Goal: Task Accomplishment & Management: Manage account settings

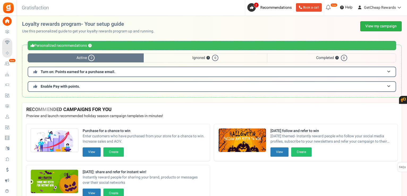
click at [384, 27] on link "View my campaign" at bounding box center [380, 26] width 41 height 10
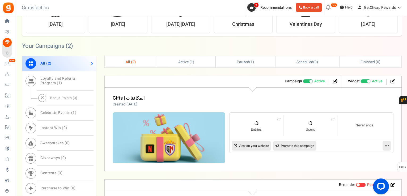
scroll to position [212, 0]
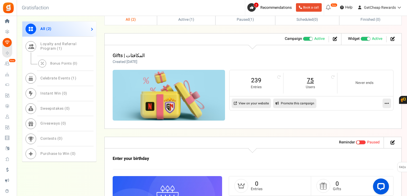
click at [308, 80] on link "75" at bounding box center [310, 80] width 43 height 8
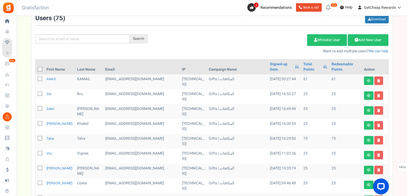
scroll to position [53, 0]
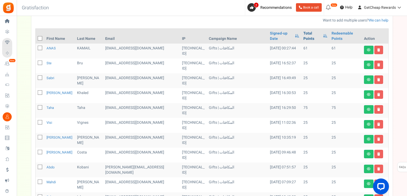
click at [303, 33] on link "Total Points" at bounding box center [311, 36] width 17 height 11
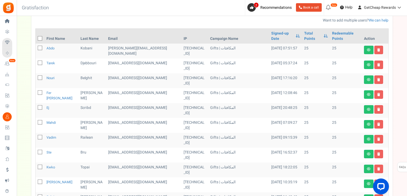
click at [39, 37] on icon at bounding box center [40, 38] width 3 height 3
click at [36, 37] on input "checkbox" at bounding box center [33, 38] width 3 height 3
checkbox input "true"
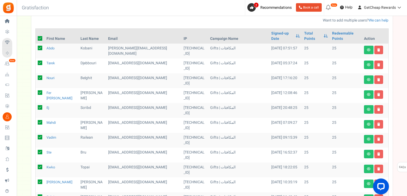
checkbox input "true"
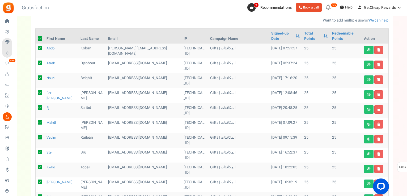
checkbox input "true"
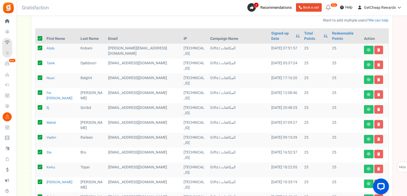
checkbox input "true"
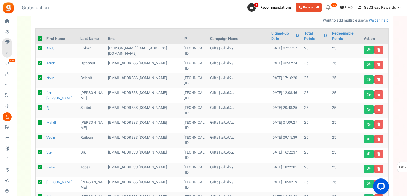
checkbox input "true"
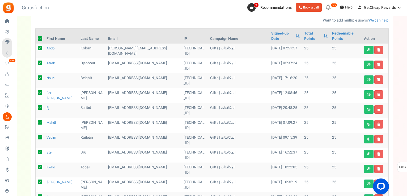
scroll to position [0, 0]
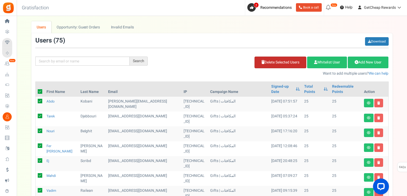
click at [264, 65] on link "Delete Selected Users" at bounding box center [280, 63] width 52 height 12
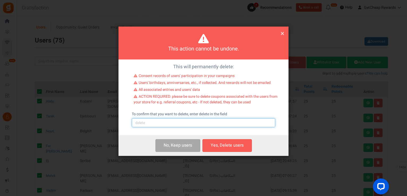
click at [199, 125] on input "text" at bounding box center [203, 122] width 143 height 9
type input "delete"
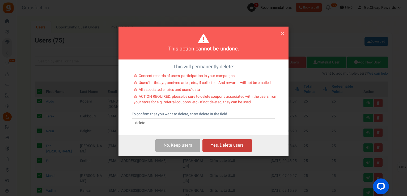
click at [224, 144] on button "Yes, Delete users" at bounding box center [226, 145] width 49 height 12
checkbox input "false"
